Goal: Complete application form

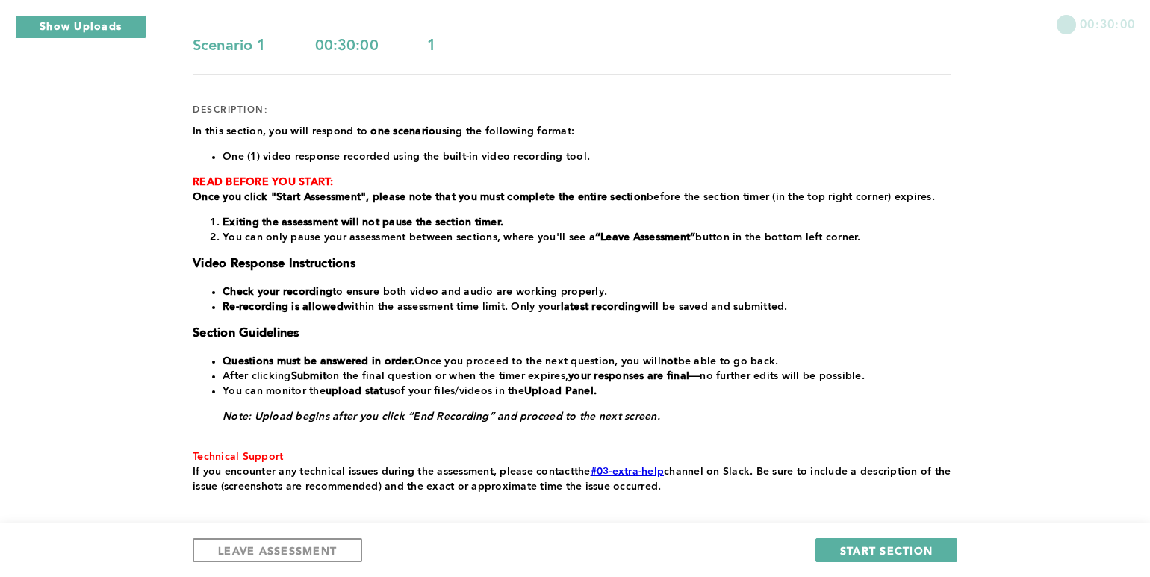
scroll to position [48, 0]
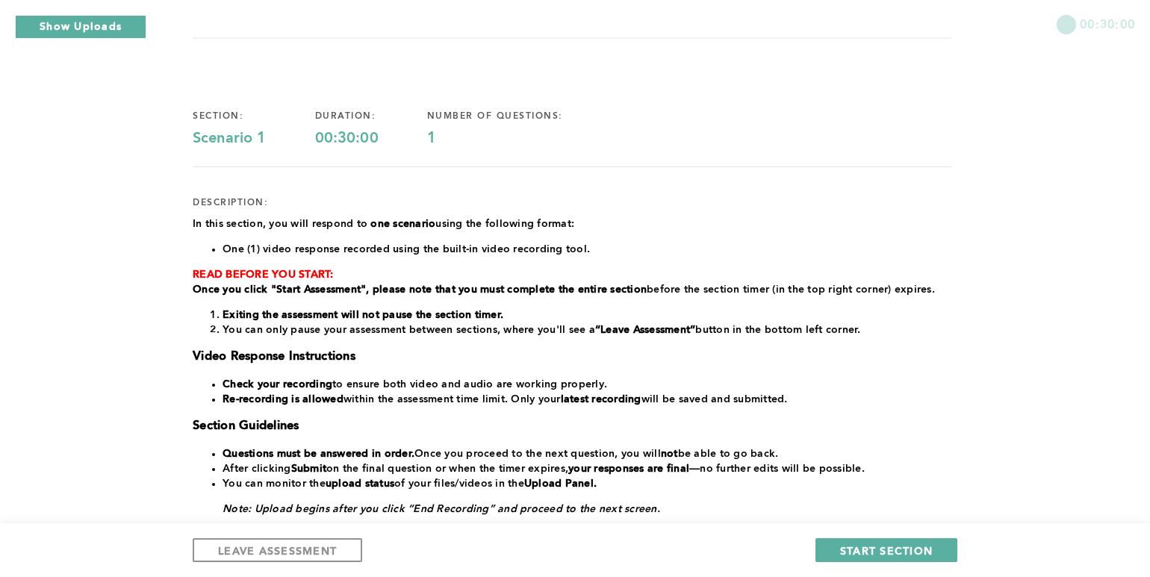
click at [420, 336] on div "﻿In this section, you will respond to one scenario using the following format: …" at bounding box center [572, 402] width 759 height 370
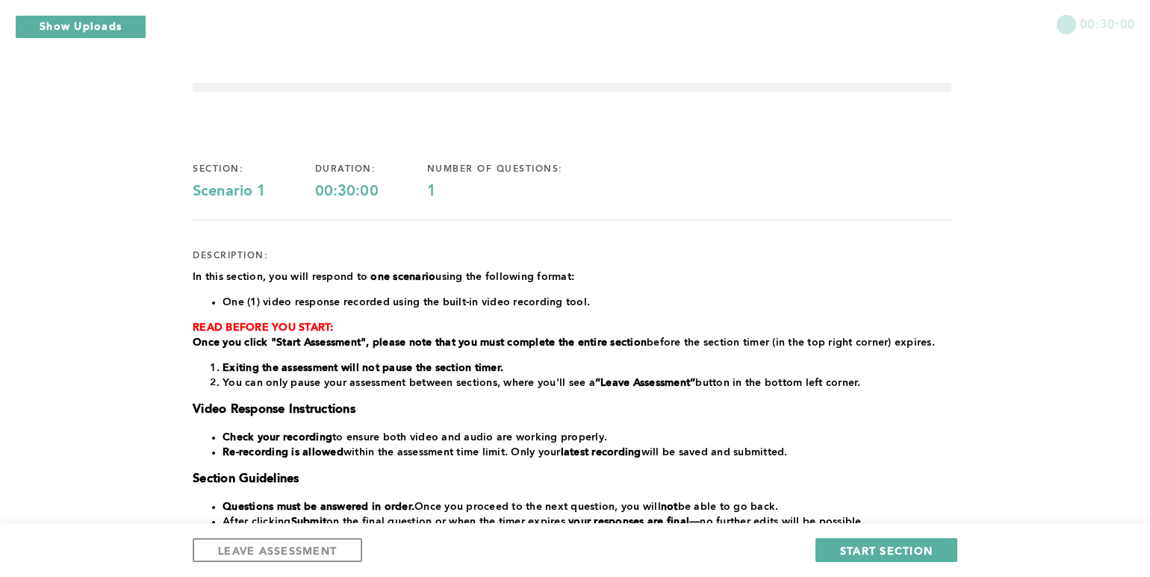
scroll to position [0, 0]
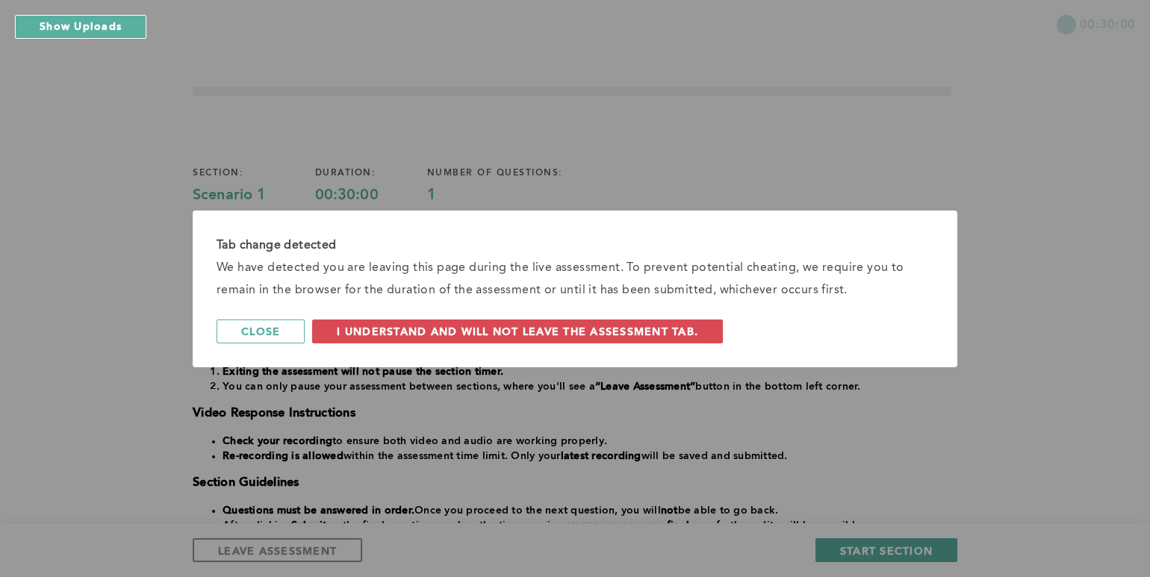
click at [408, 328] on span "I understand and will not leave the assessment tab." at bounding box center [517, 331] width 361 height 14
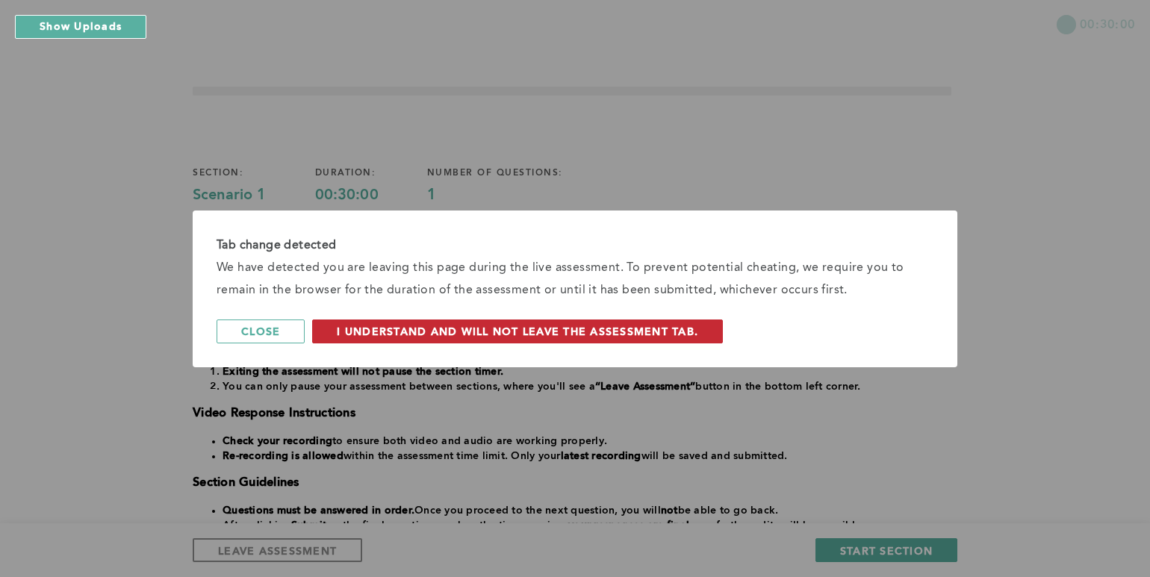
click at [628, 332] on span "I understand and will not leave the assessment tab." at bounding box center [517, 331] width 361 height 14
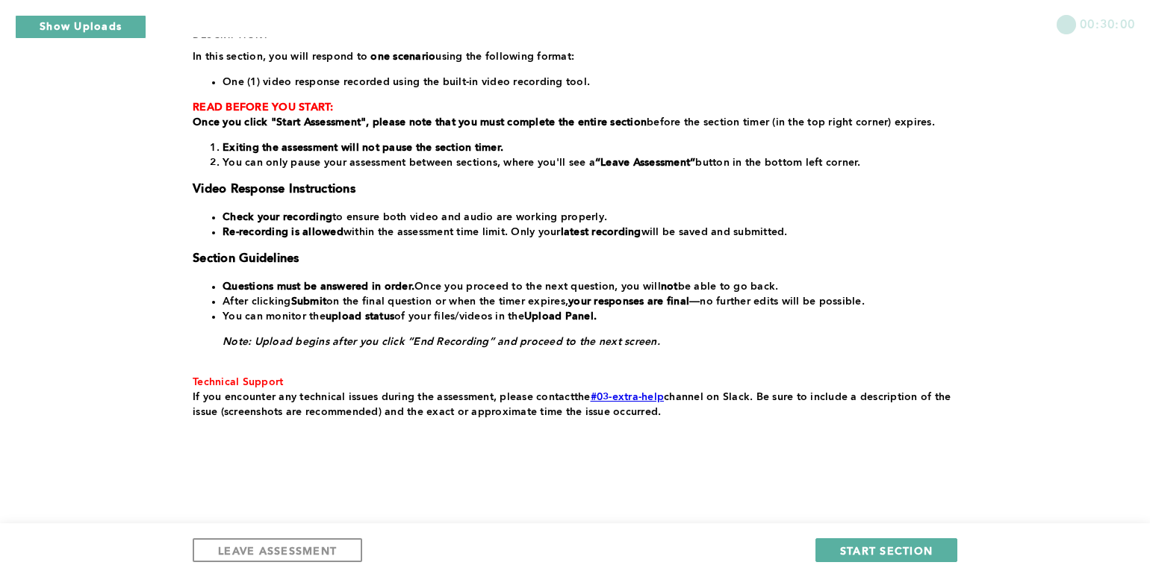
scroll to position [149, 0]
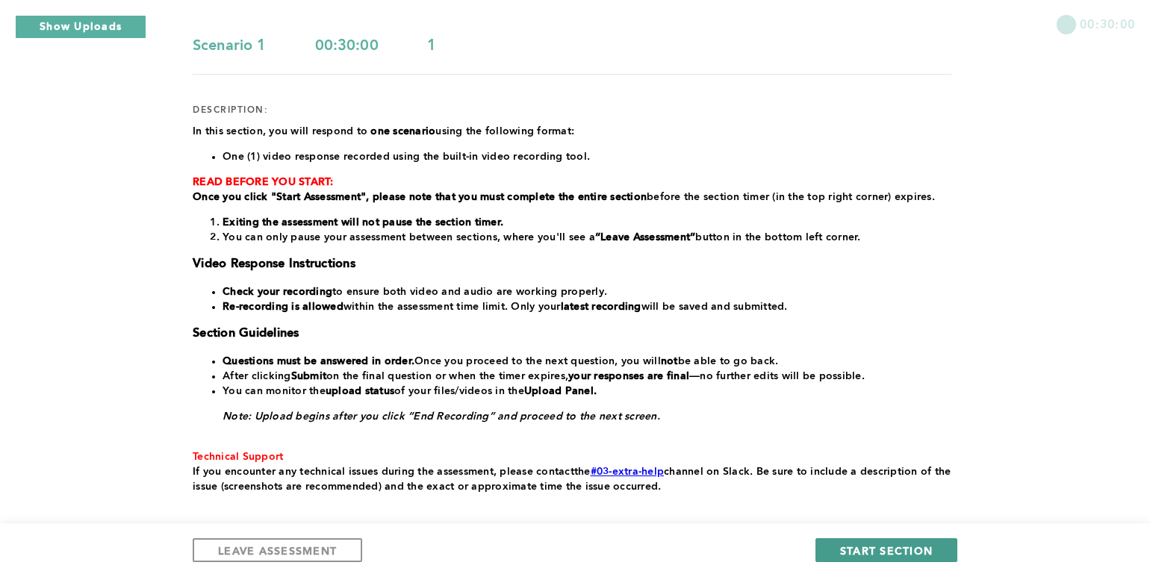
click at [868, 546] on span "START SECTION" at bounding box center [886, 551] width 93 height 14
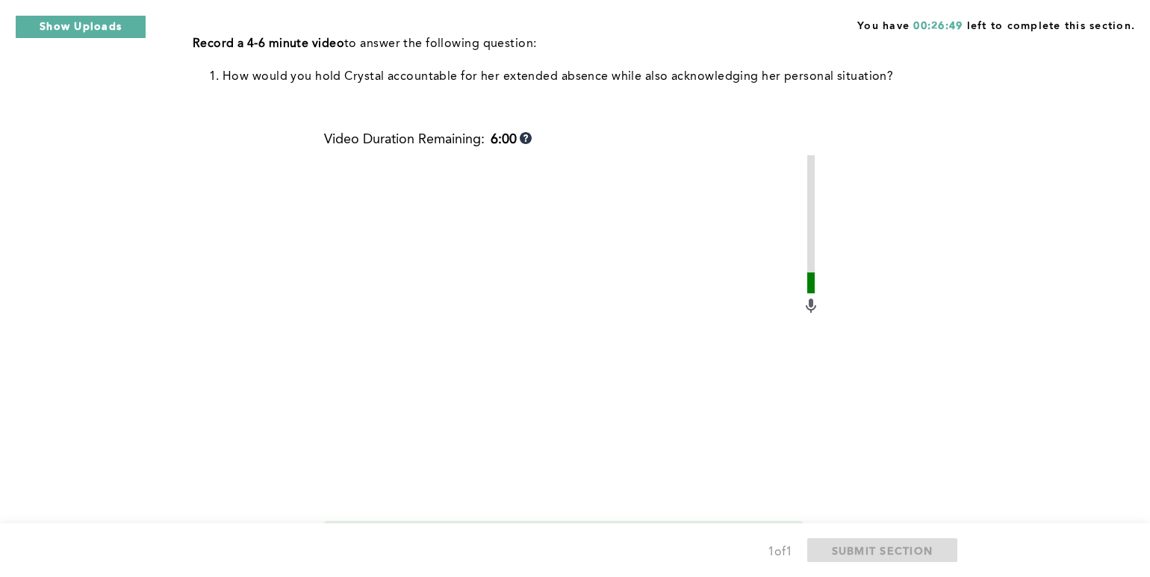
scroll to position [546, 0]
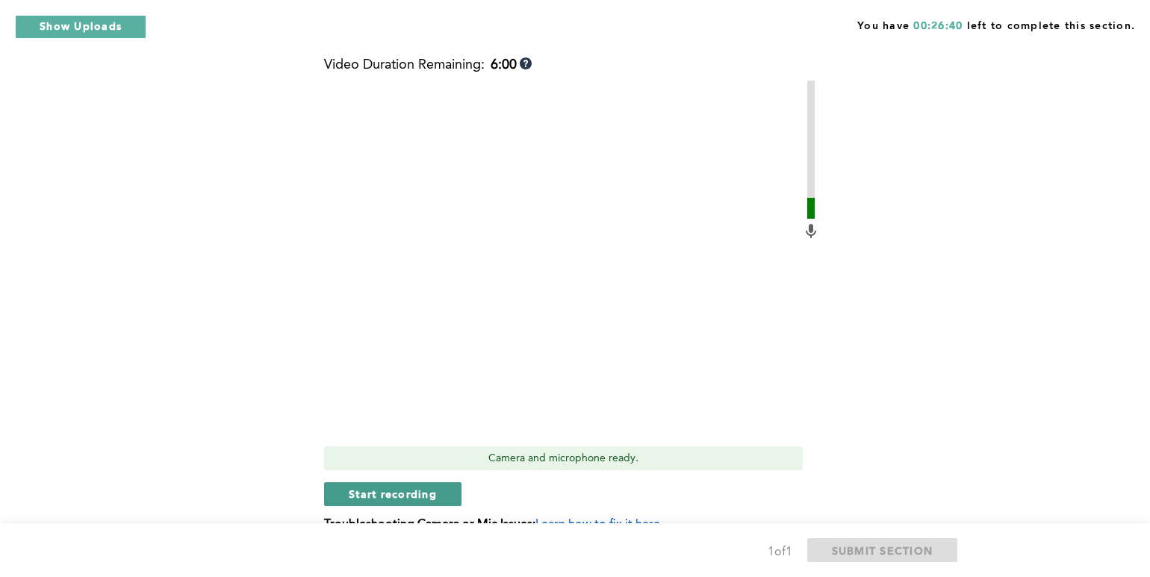
click at [441, 493] on button "Start recording" at bounding box center [392, 494] width 137 height 24
click at [441, 493] on button "Stop recording" at bounding box center [392, 494] width 137 height 24
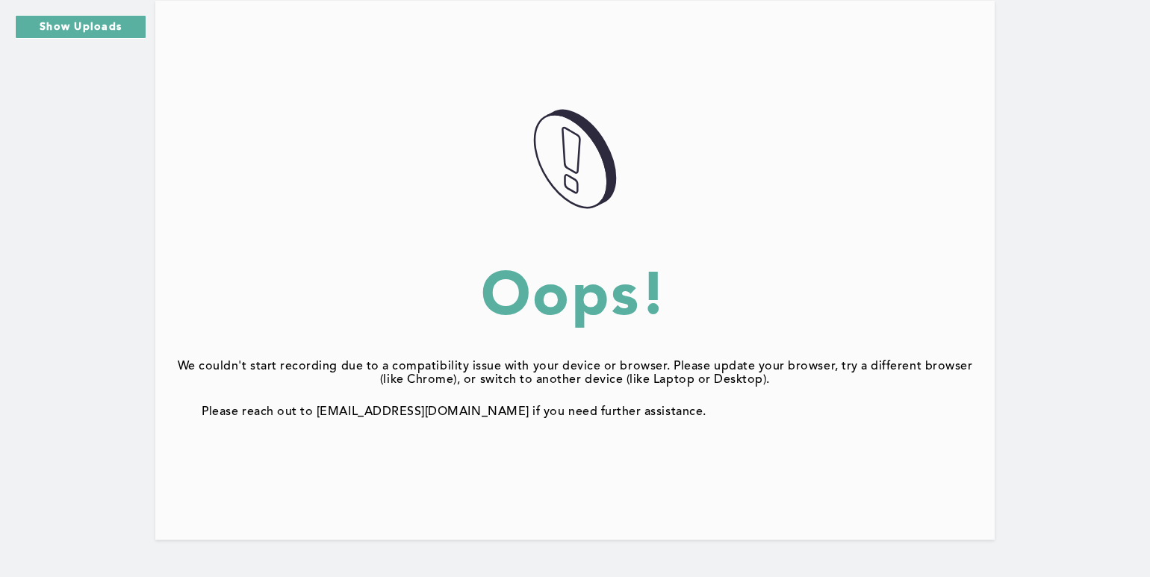
scroll to position [133, 0]
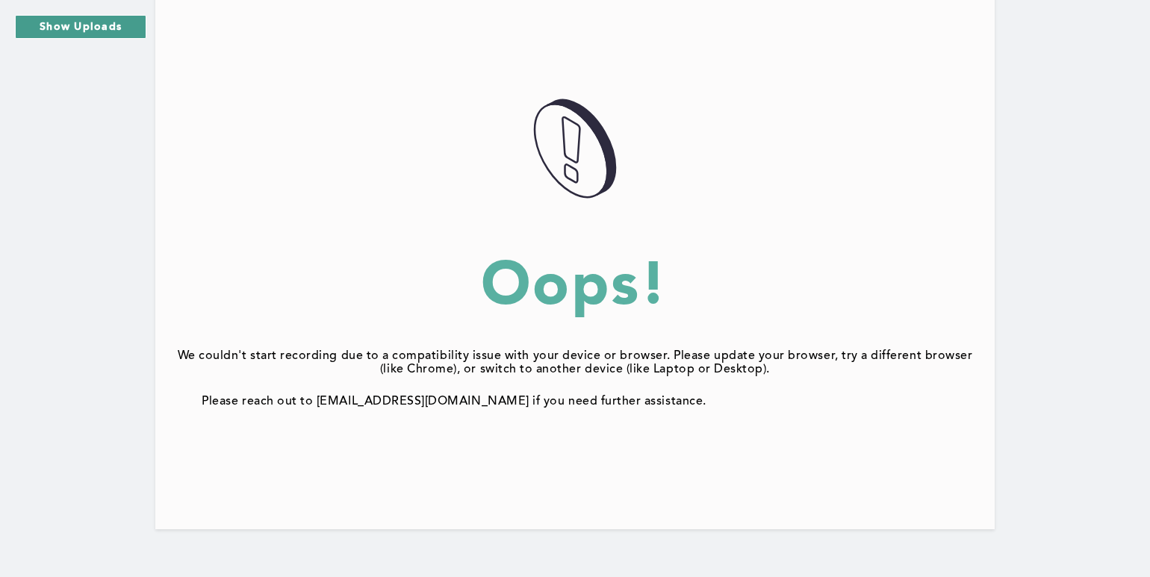
click at [81, 20] on button "Show Uploads" at bounding box center [80, 27] width 131 height 24
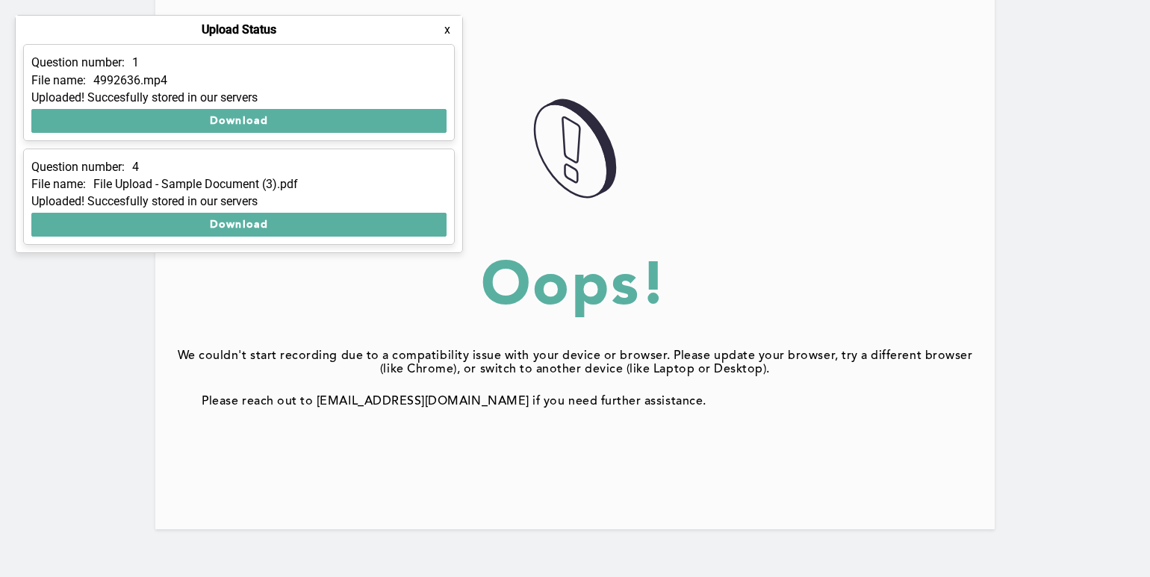
click at [446, 27] on button "x" at bounding box center [447, 29] width 15 height 15
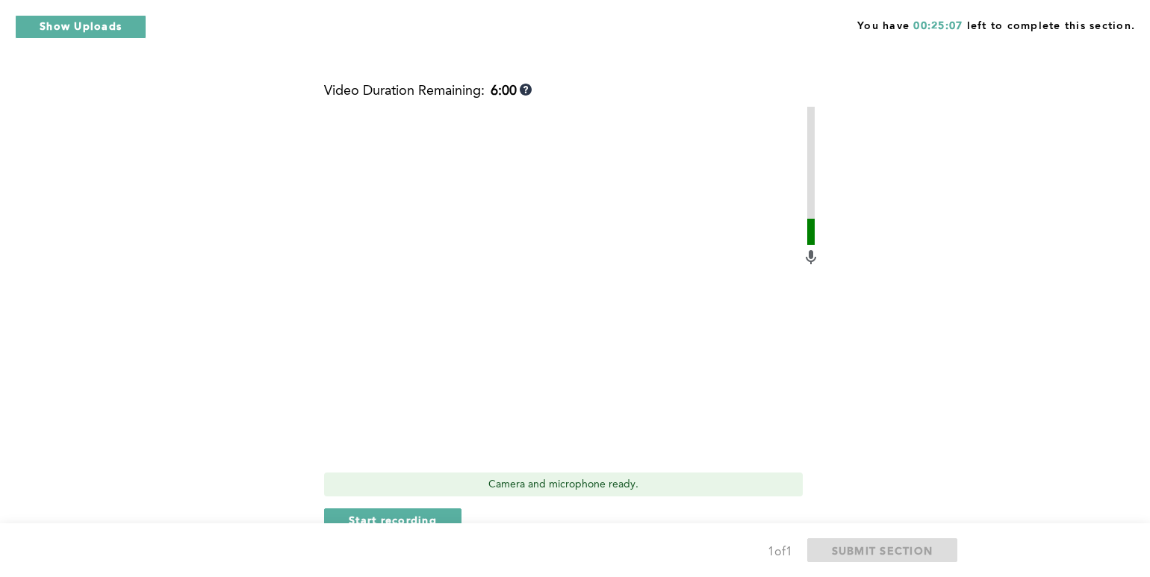
scroll to position [523, 0]
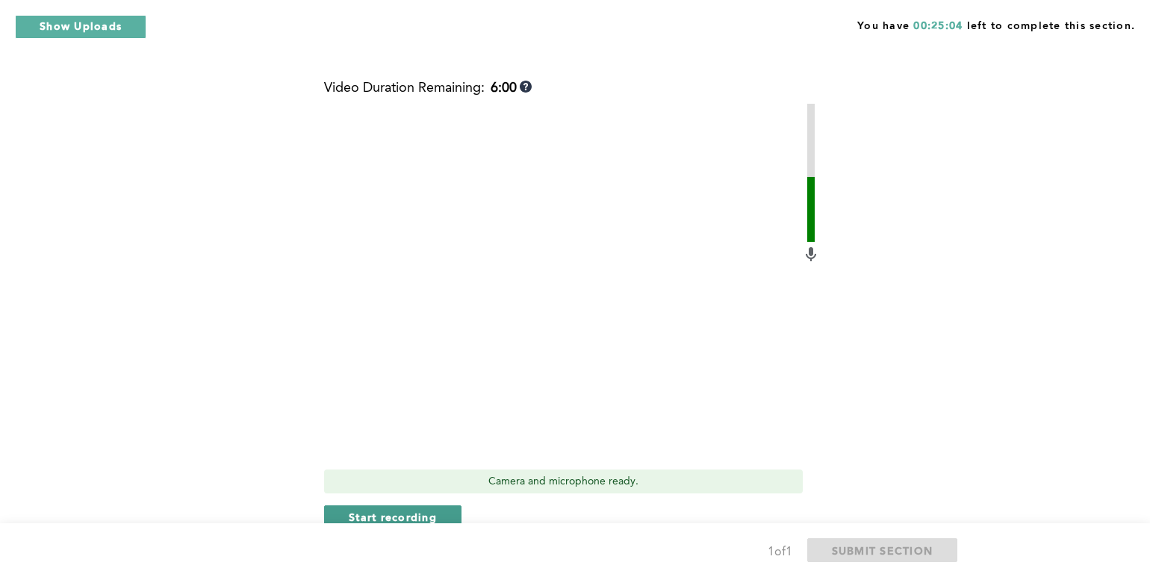
click at [432, 517] on span "Start recording" at bounding box center [393, 517] width 88 height 14
click at [377, 512] on span "Stop recording" at bounding box center [392, 517] width 87 height 14
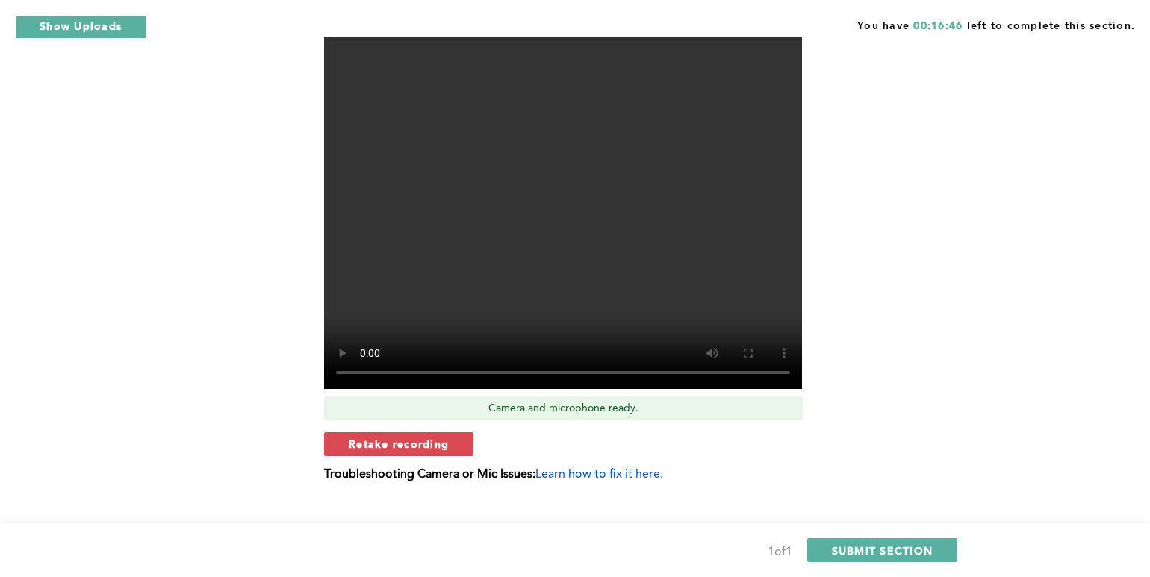
scroll to position [621, 0]
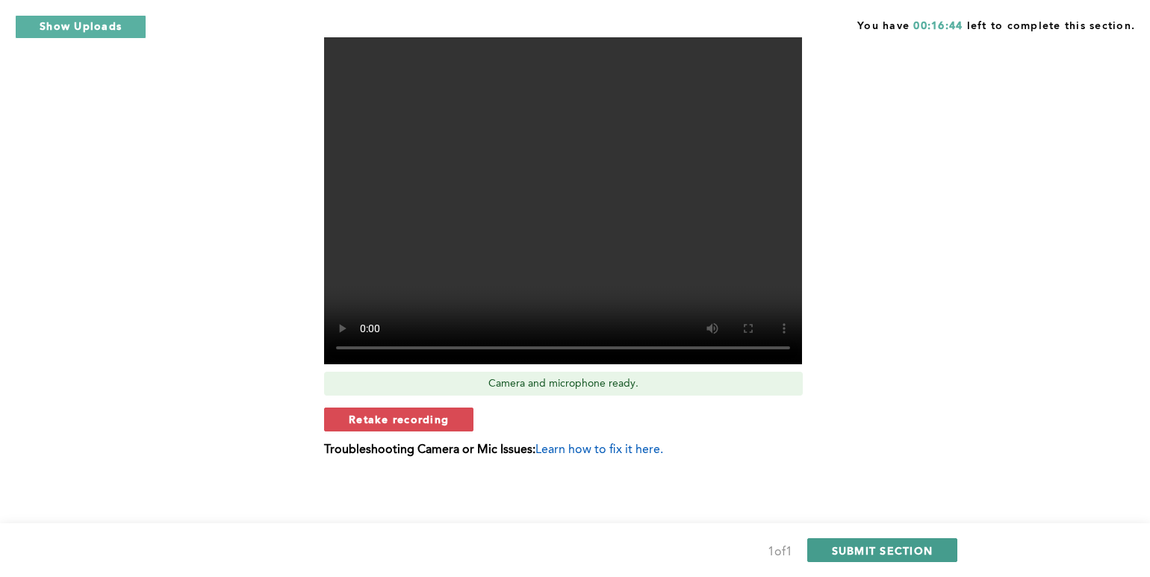
click at [908, 550] on span "SUBMIT SECTION" at bounding box center [883, 551] width 102 height 14
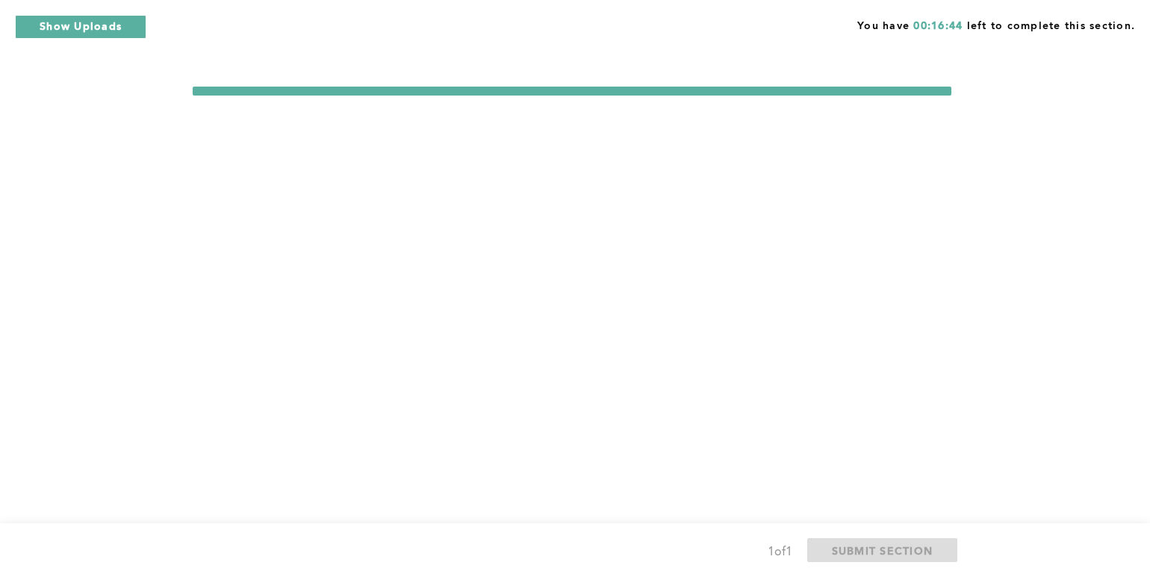
scroll to position [0, 0]
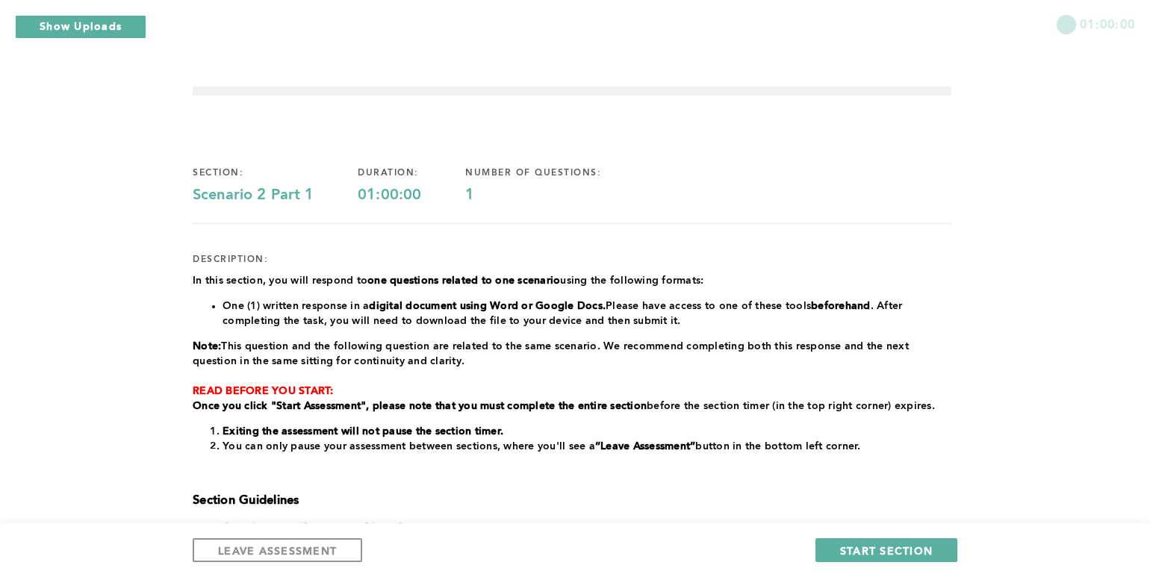
click at [853, 83] on div "01:00:00 section: Scenario 2 Part 1 duration: 01:00:00 number of questions: 1 d…" at bounding box center [575, 411] width 1150 height 822
click at [692, 175] on div "section: Scenario 2 Part 1 duration: 01:00:00 number of questions: 1" at bounding box center [572, 185] width 759 height 37
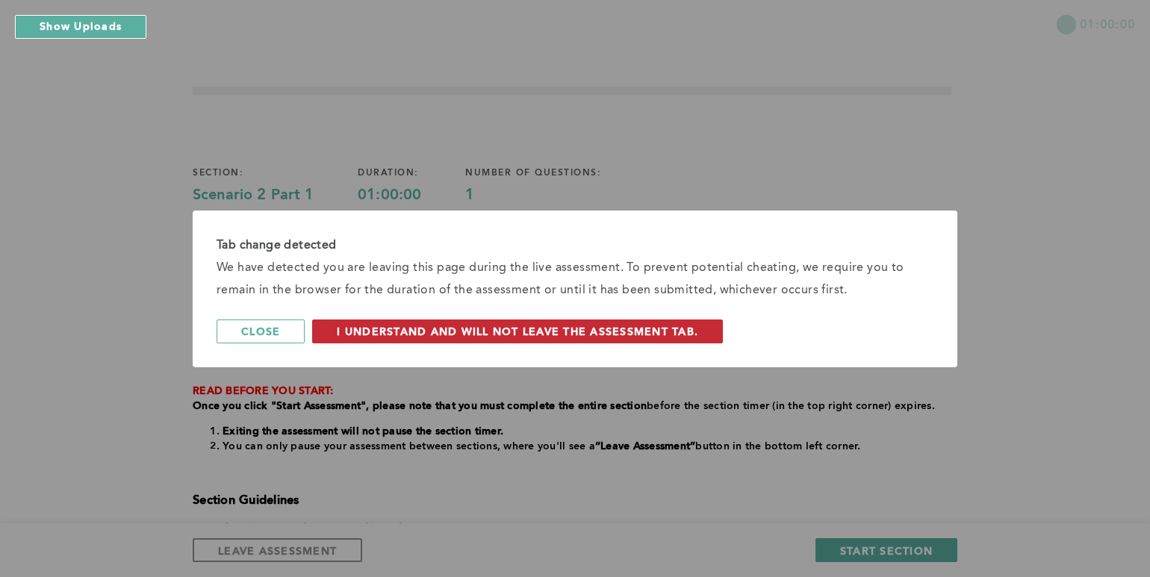
click at [594, 331] on span "I understand and will not leave the assessment tab." at bounding box center [517, 331] width 361 height 14
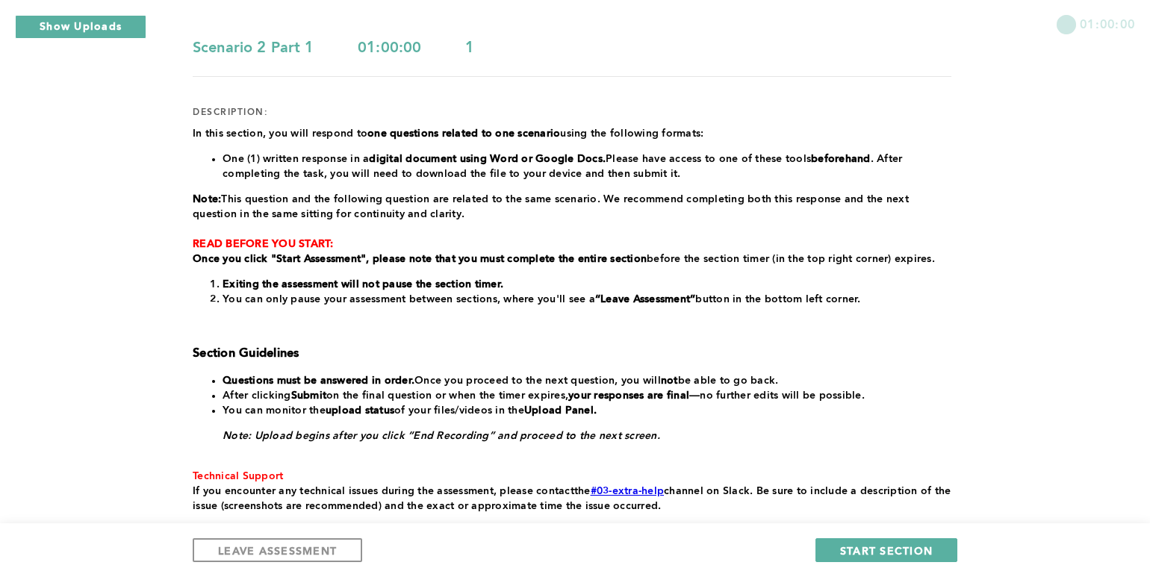
scroll to position [149, 0]
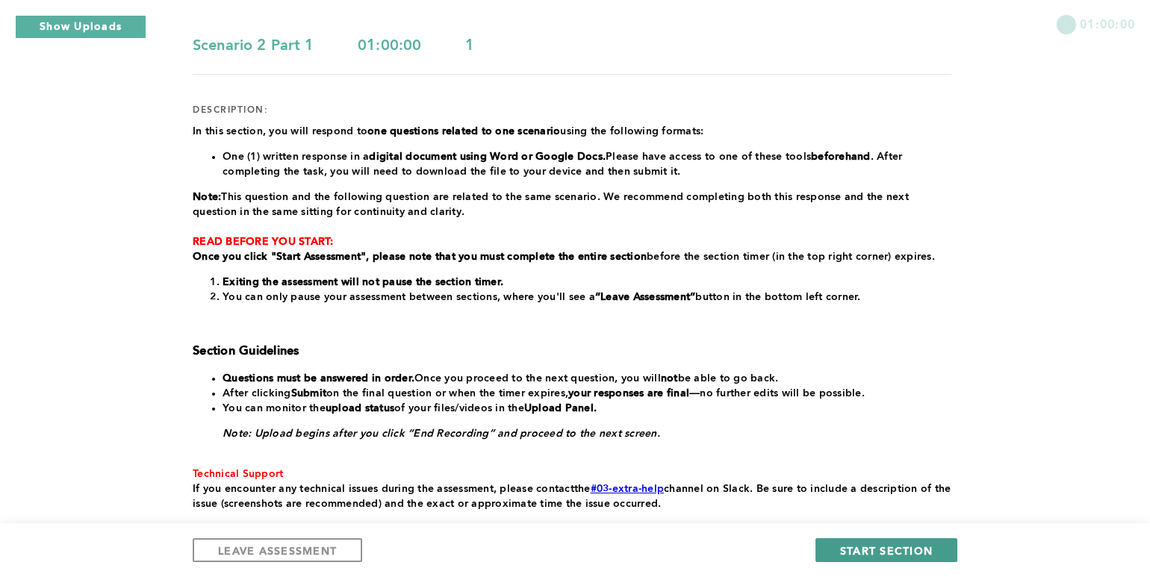
click at [861, 540] on button "START SECTION" at bounding box center [886, 550] width 142 height 24
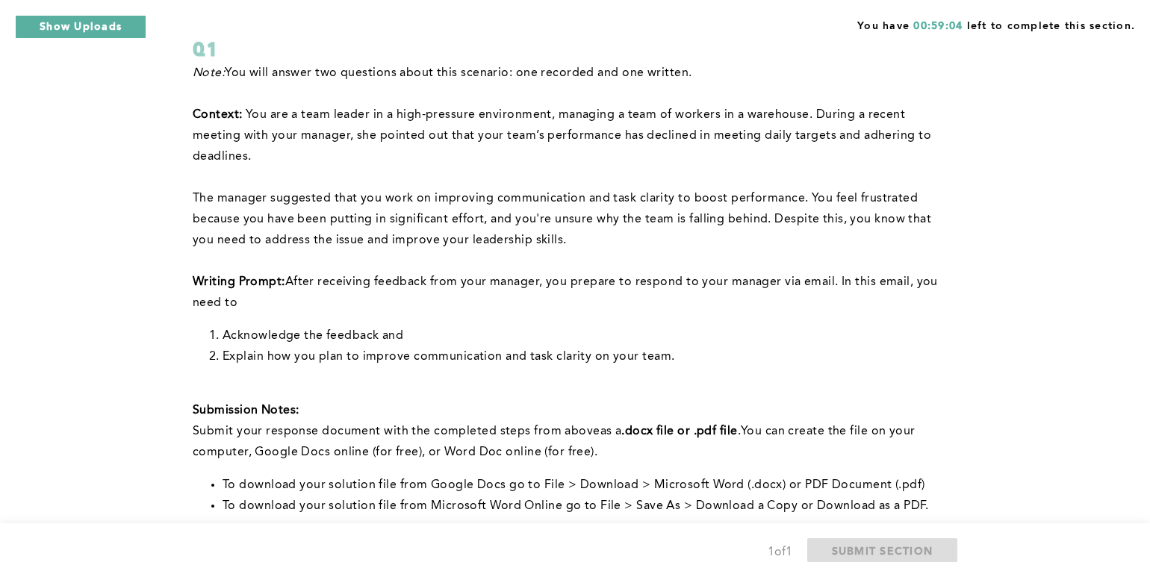
scroll to position [72, 0]
